Goal: Task Accomplishment & Management: Complete application form

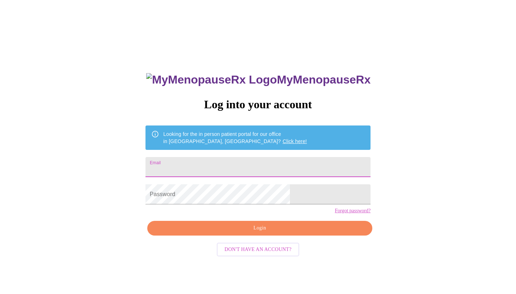
type input "[EMAIL_ADDRESS][DOMAIN_NAME]"
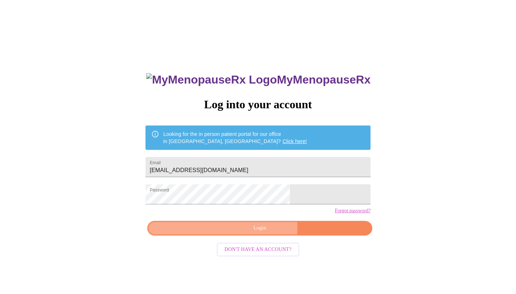
click at [263, 233] on span "Login" at bounding box center [260, 228] width 209 height 9
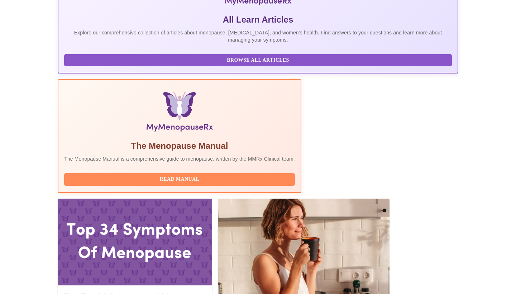
scroll to position [154, 0]
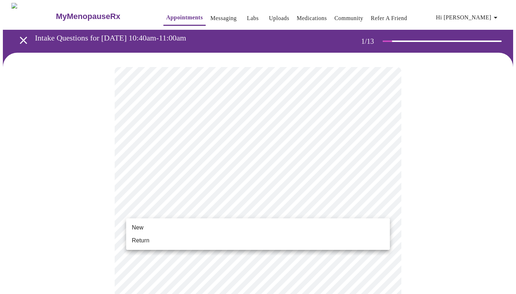
click at [200, 239] on li "Return" at bounding box center [258, 240] width 264 height 13
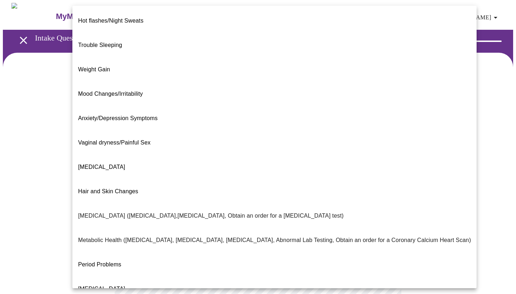
click at [247, 148] on body "MyMenopauseRx Appointments Messaging Labs Uploads Medications Community Refer a…" at bounding box center [258, 218] width 510 height 430
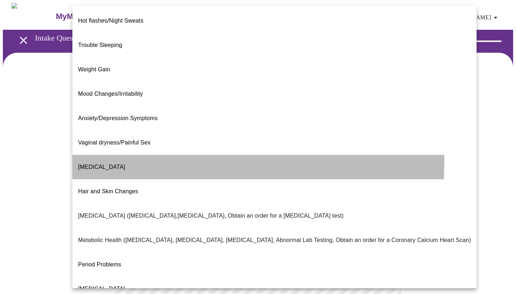
click at [121, 164] on span "[MEDICAL_DATA]" at bounding box center [101, 167] width 47 height 6
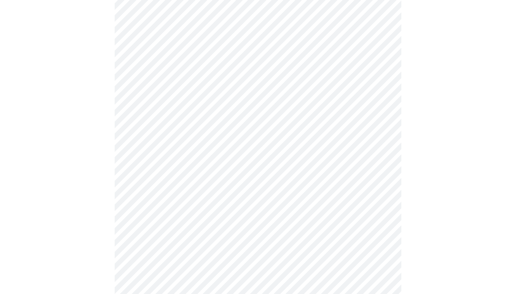
scroll to position [87, 0]
click at [167, 134] on body "MyMenopauseRx Appointments Messaging Labs Uploads Medications Community Refer a…" at bounding box center [258, 129] width 510 height 426
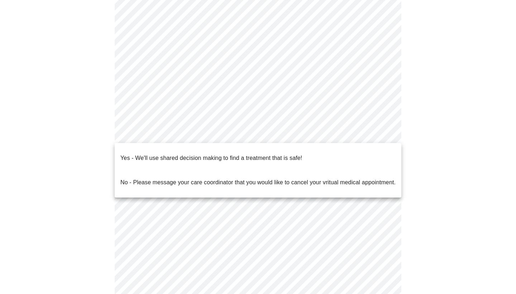
click at [166, 154] on p "Yes - We'll use shared decision making to find a treatment that is safe!" at bounding box center [211, 158] width 182 height 9
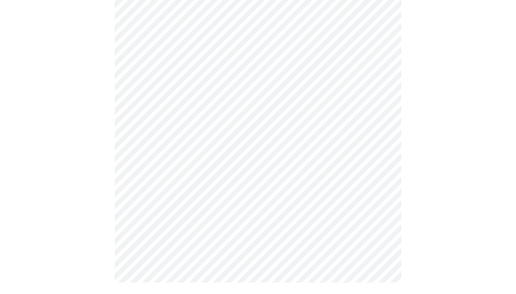
scroll to position [0, 0]
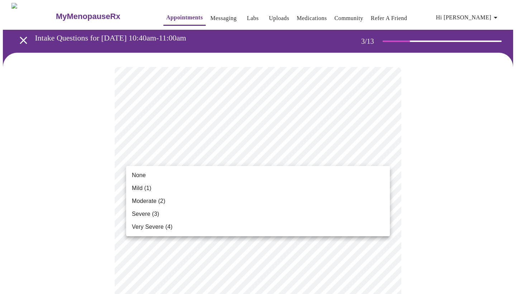
click at [252, 177] on li "None" at bounding box center [258, 175] width 264 height 13
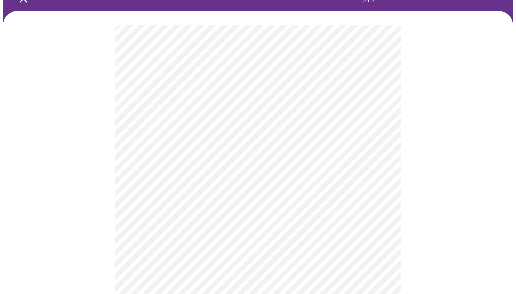
scroll to position [42, 0]
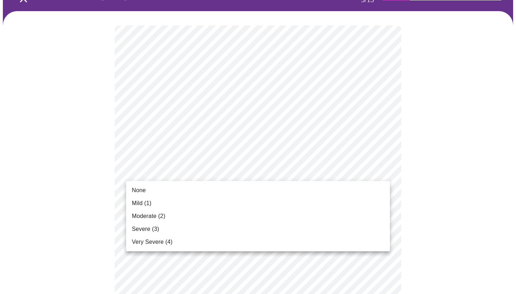
click at [224, 190] on li "None" at bounding box center [258, 190] width 264 height 13
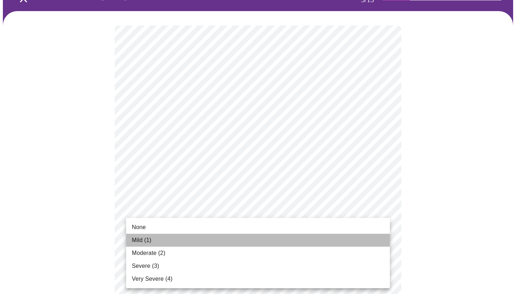
click at [202, 240] on li "Mild (1)" at bounding box center [258, 240] width 264 height 13
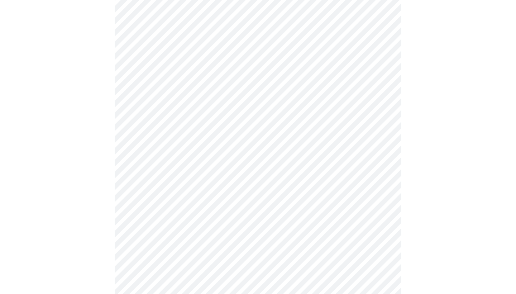
scroll to position [157, 0]
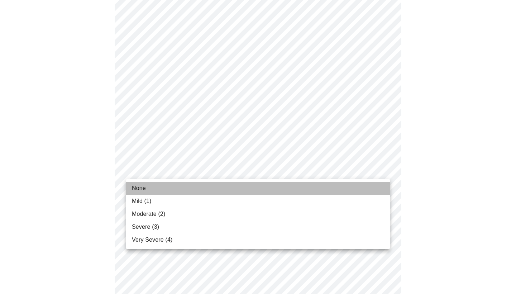
click at [197, 193] on li "None" at bounding box center [258, 188] width 264 height 13
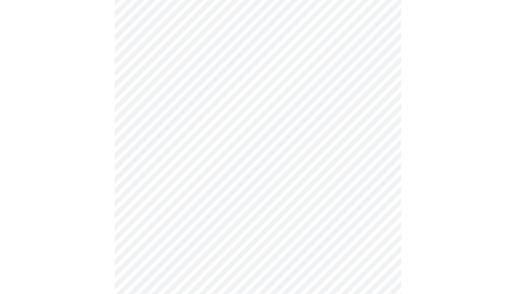
scroll to position [212, 0]
click at [199, 163] on body "MyMenopauseRx Appointments Messaging Labs Uploads Medications Community Refer a…" at bounding box center [258, 246] width 510 height 911
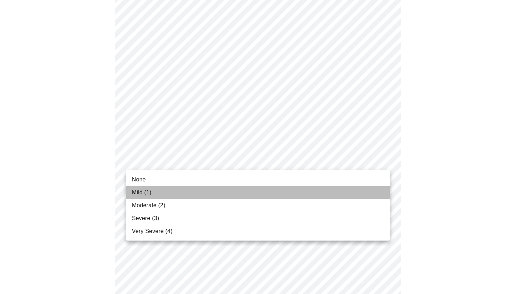
click at [184, 197] on li "Mild (1)" at bounding box center [258, 192] width 264 height 13
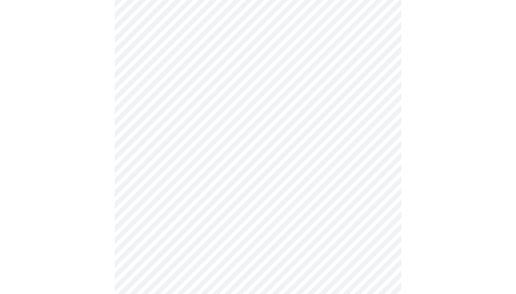
scroll to position [271, 0]
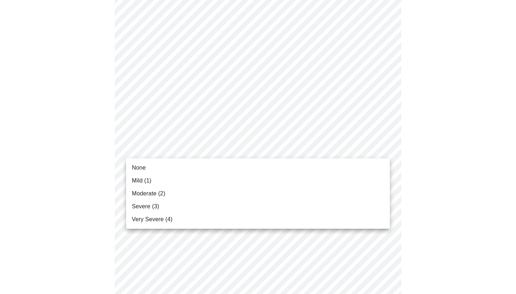
click at [192, 152] on body "MyMenopauseRx Appointments Messaging Labs Uploads Medications Community Refer a…" at bounding box center [258, 182] width 510 height 901
click at [191, 171] on li "None" at bounding box center [258, 167] width 264 height 13
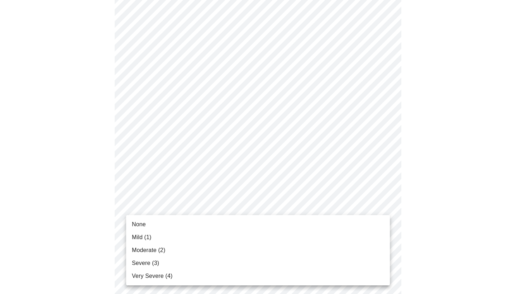
click at [197, 206] on body "MyMenopauseRx Appointments Messaging Labs Uploads Medications Community Refer a…" at bounding box center [258, 177] width 510 height 891
click at [187, 262] on li "Severe (3)" at bounding box center [258, 263] width 264 height 13
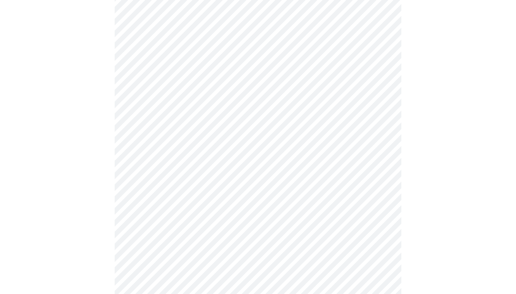
scroll to position [347, 0]
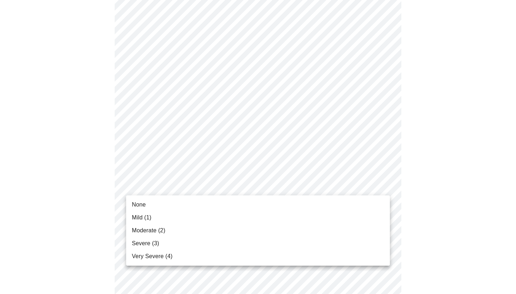
click at [200, 186] on body "MyMenopauseRx Appointments Messaging Labs Uploads Medications Community Refer a…" at bounding box center [258, 97] width 510 height 882
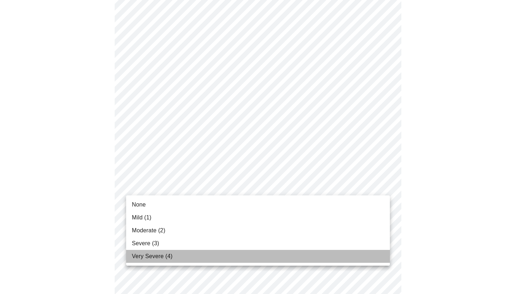
click at [178, 256] on li "Very Severe (4)" at bounding box center [258, 256] width 264 height 13
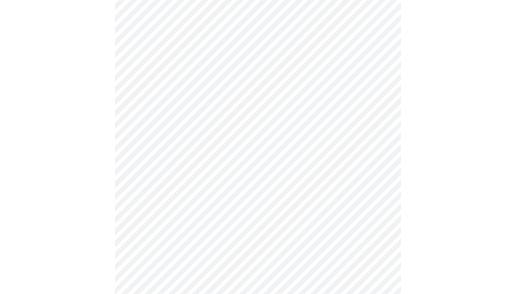
scroll to position [442, 0]
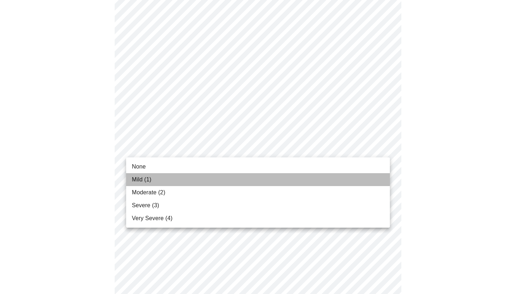
click at [197, 183] on li "Mild (1)" at bounding box center [258, 179] width 264 height 13
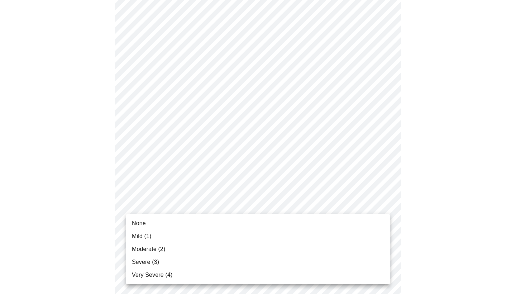
click at [201, 266] on li "Severe (3)" at bounding box center [258, 262] width 264 height 13
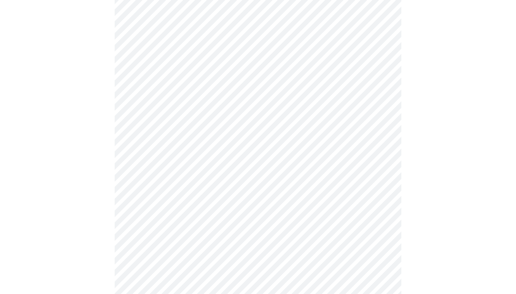
scroll to position [497, 0]
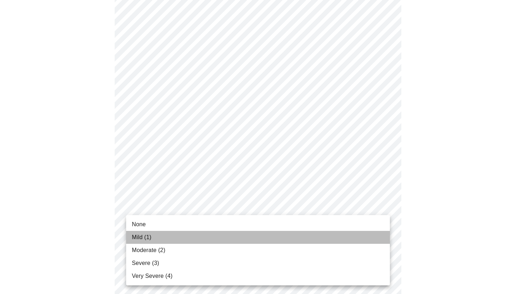
click at [186, 239] on li "Mild (1)" at bounding box center [258, 237] width 264 height 13
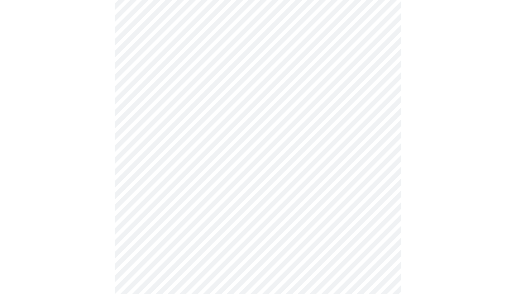
scroll to position [267, 0]
click at [280, 173] on body "MyMenopauseRx Appointments Messaging Labs Uploads Medications Community Refer a…" at bounding box center [258, 89] width 510 height 706
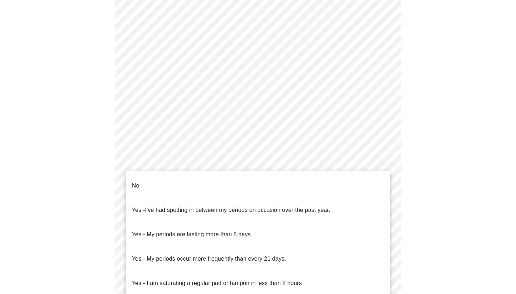
click at [271, 207] on span "I've had spotting in between my periods on occasion over the past year." at bounding box center [237, 210] width 185 height 6
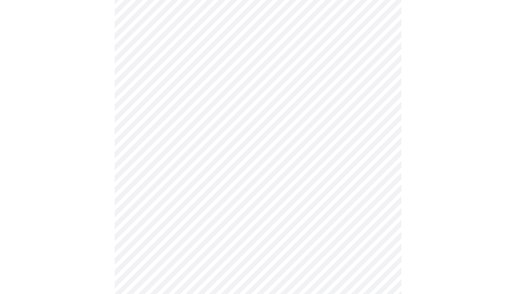
scroll to position [354, 0]
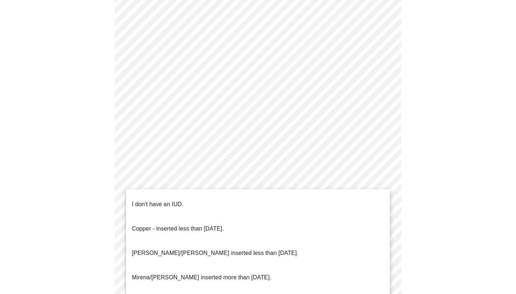
click at [234, 197] on li "I don't have an IUD." at bounding box center [258, 204] width 264 height 24
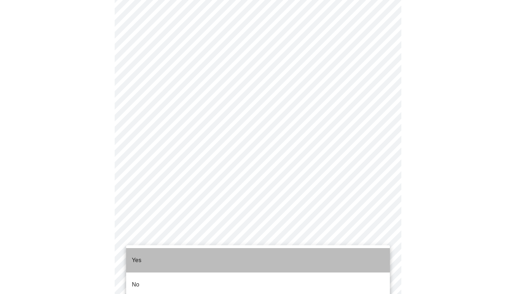
click at [218, 253] on li "Yes" at bounding box center [258, 260] width 264 height 24
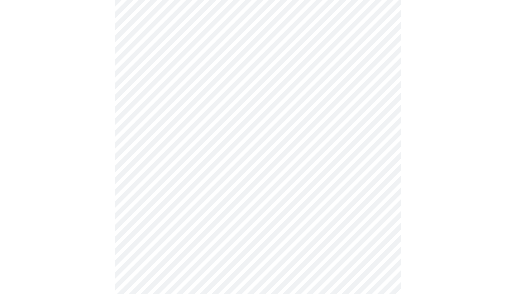
scroll to position [92, 0]
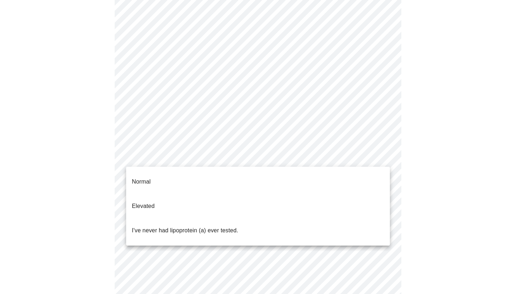
click at [261, 159] on body "MyMenopauseRx Appointments Messaging Labs Uploads Medications Community Refer a…" at bounding box center [258, 175] width 510 height 529
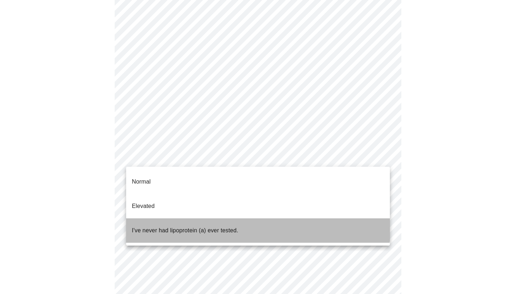
click at [230, 226] on p "I've never had lipoprotein (a) ever tested." at bounding box center [185, 230] width 106 height 9
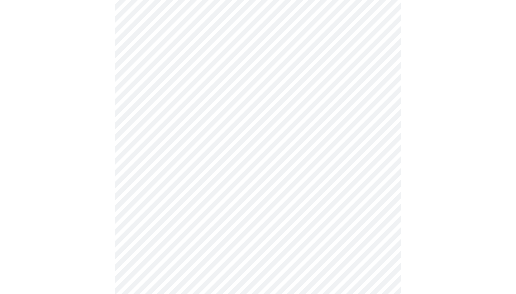
scroll to position [1837, 0]
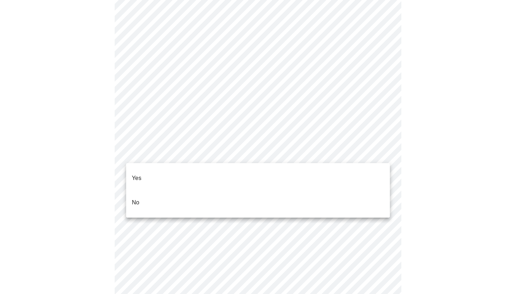
click at [268, 190] on li "No" at bounding box center [258, 202] width 264 height 24
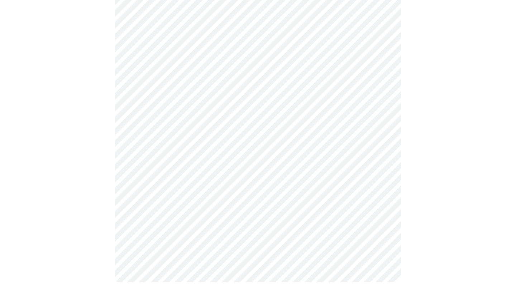
scroll to position [399, 0]
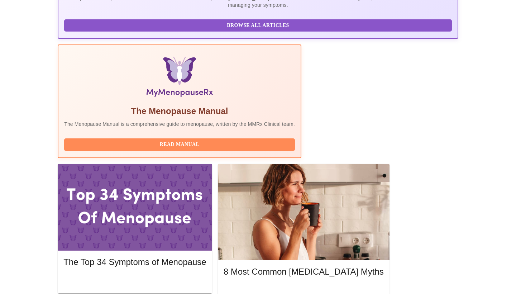
scroll to position [188, 0]
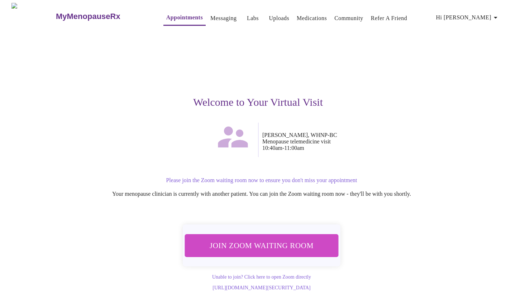
click at [261, 243] on span "Join Zoom Waiting Room" at bounding box center [261, 245] width 135 height 13
